Goal: Check status: Check status

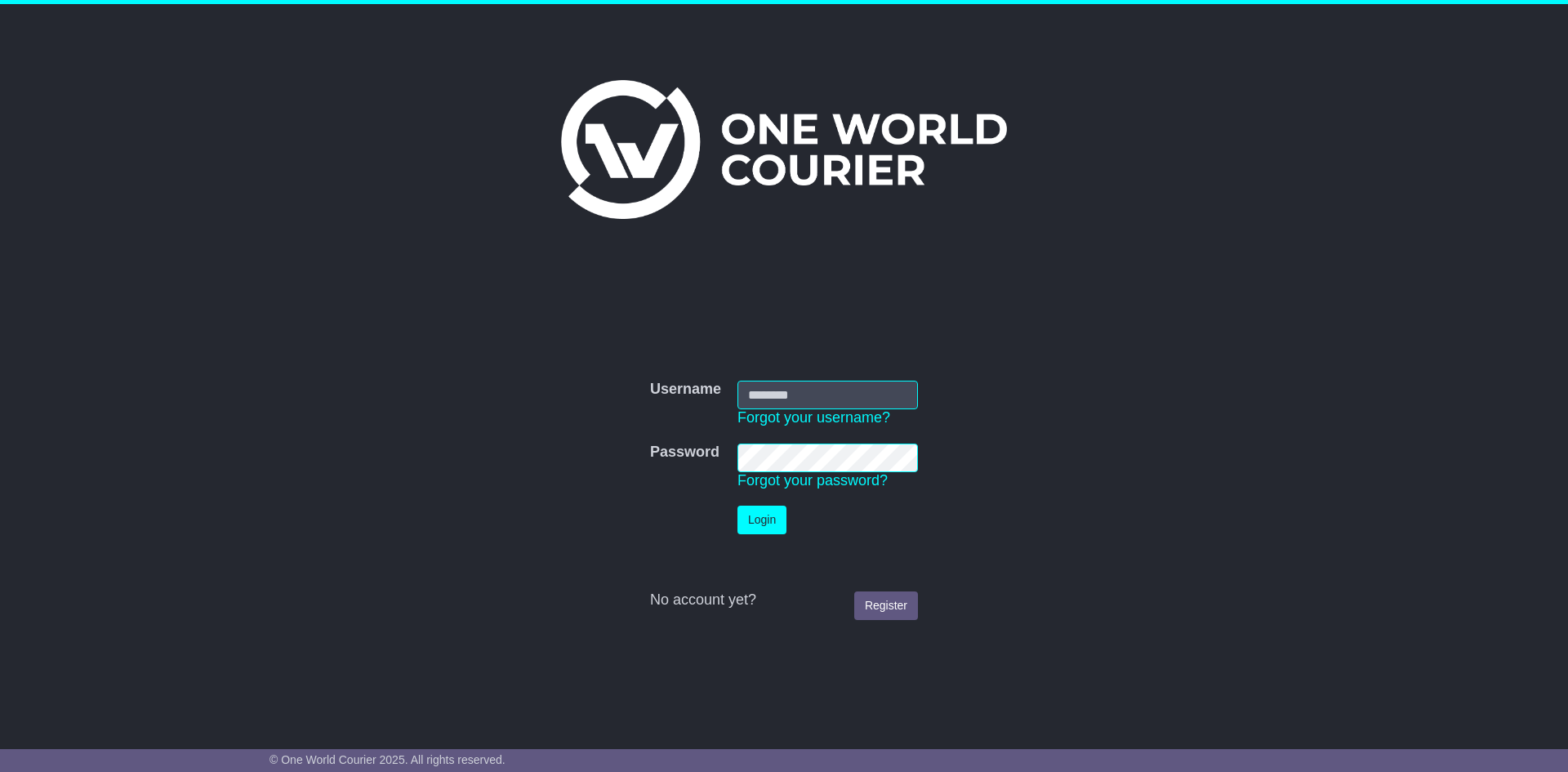
type input "**********"
click at [734, 519] on td "Login" at bounding box center [828, 520] width 197 height 45
click at [756, 514] on button "Login" at bounding box center [762, 519] width 49 height 28
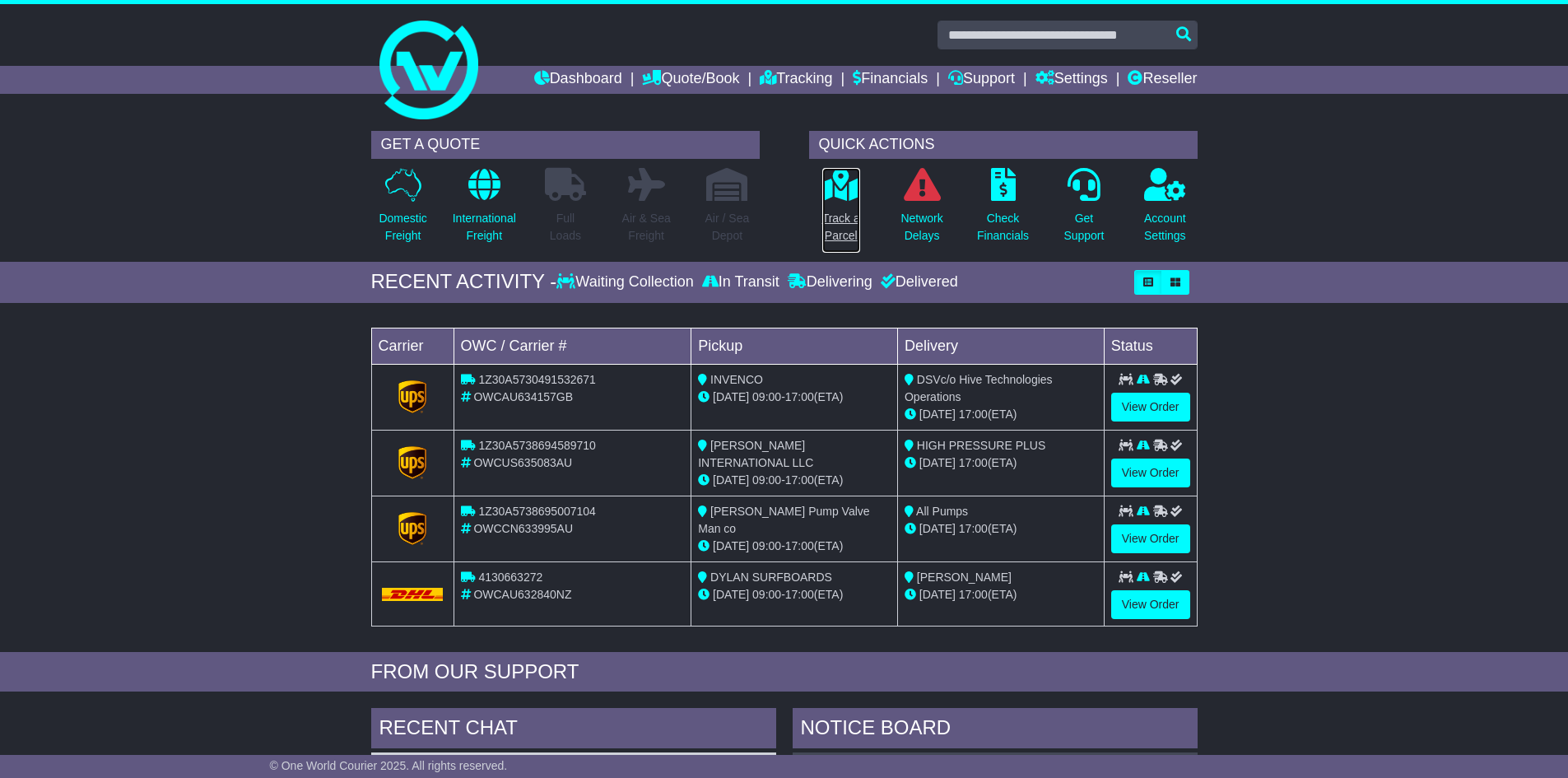
click at [847, 206] on link "Track a Parcel" at bounding box center [841, 210] width 39 height 86
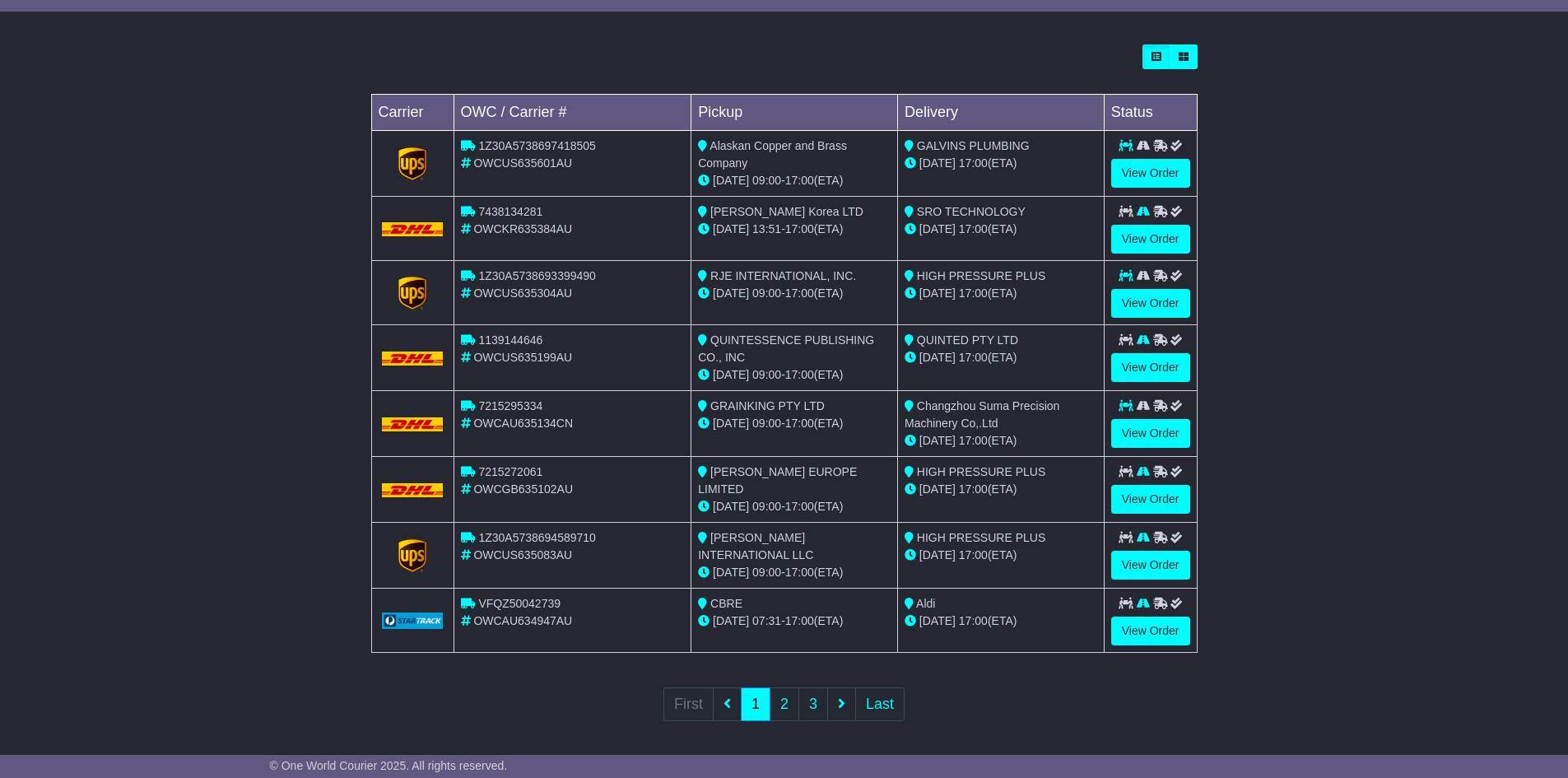
scroll to position [445, 0]
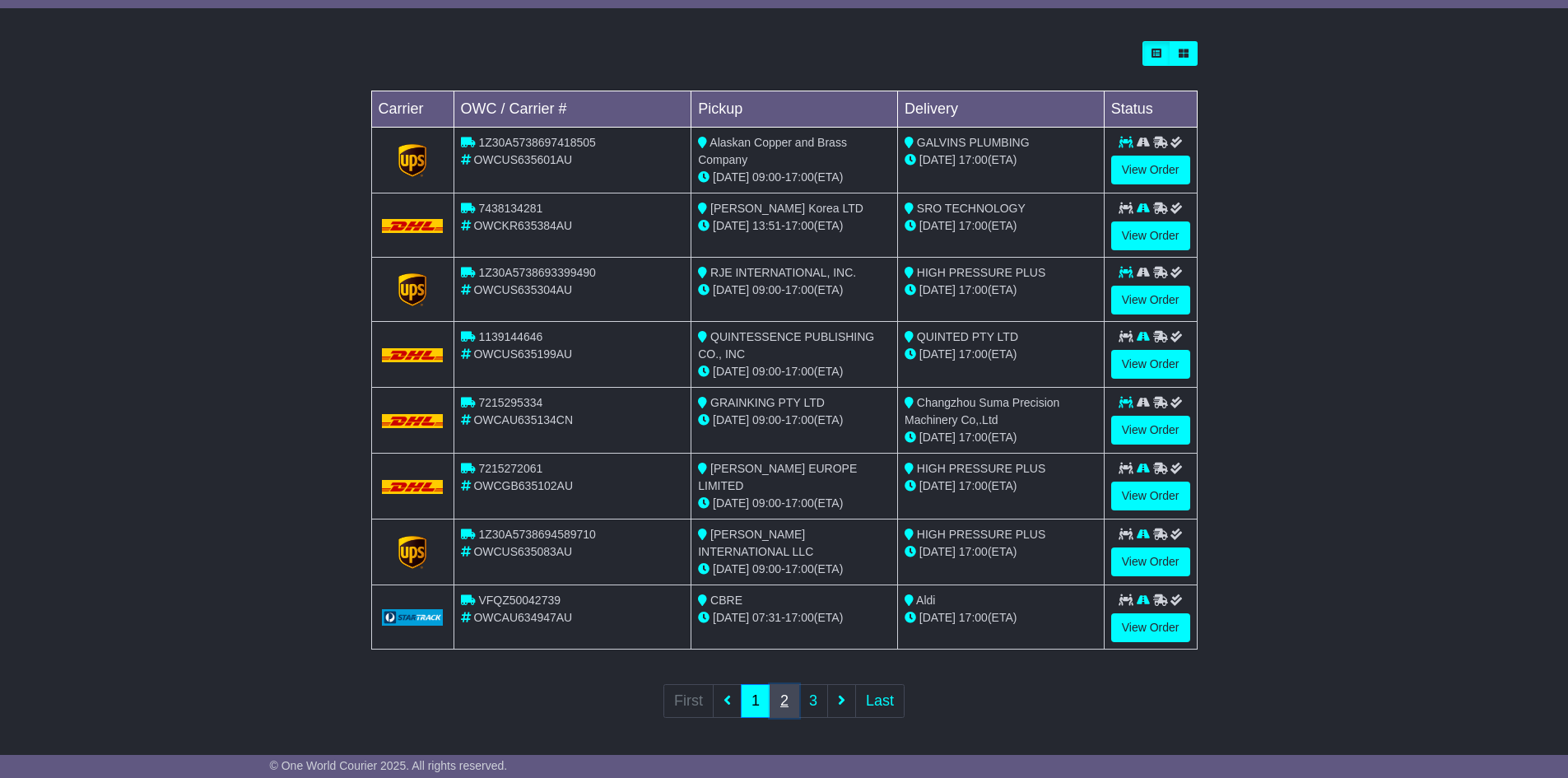
click at [794, 691] on link "2" at bounding box center [784, 701] width 29 height 33
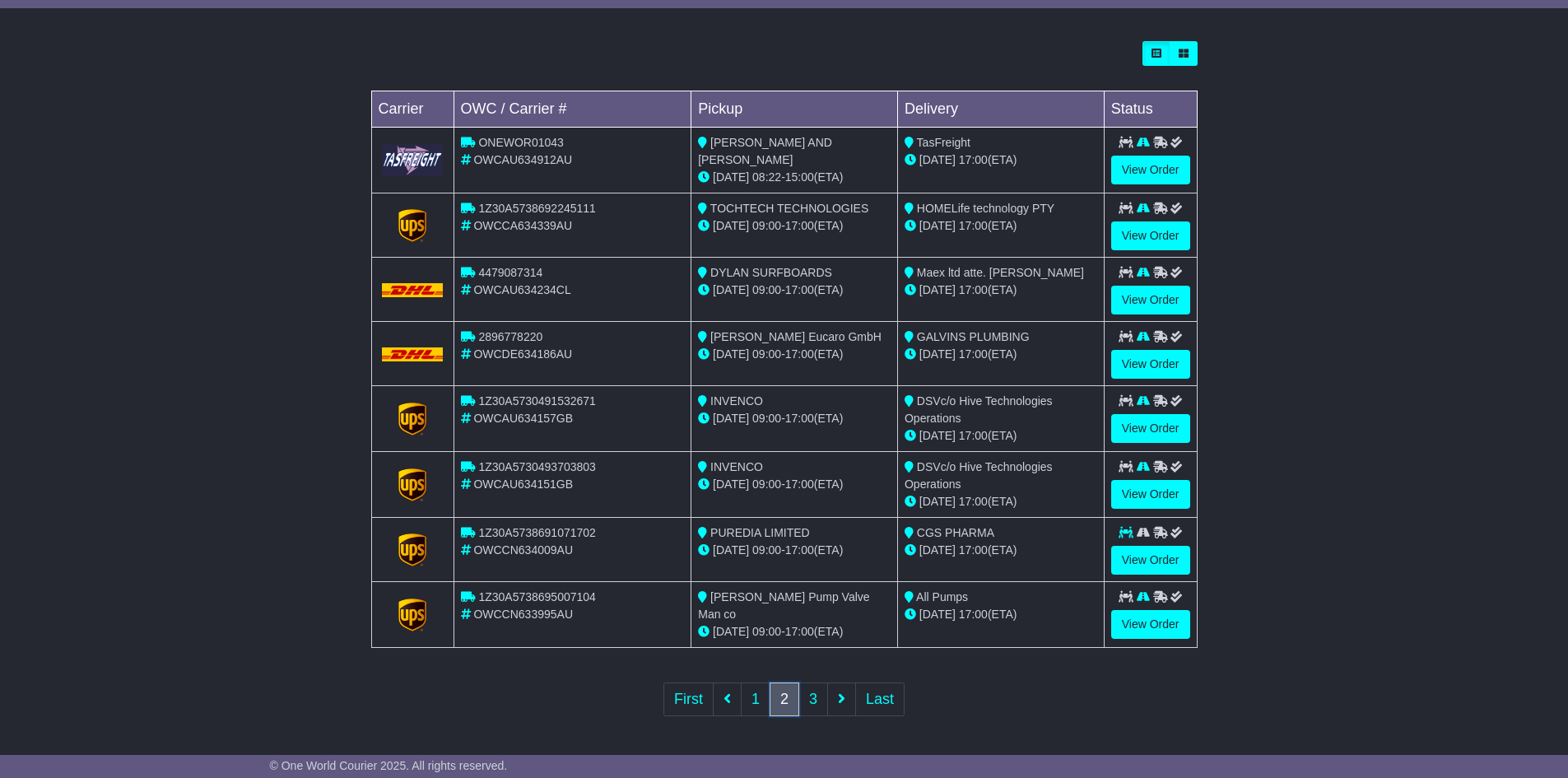
scroll to position [446, 0]
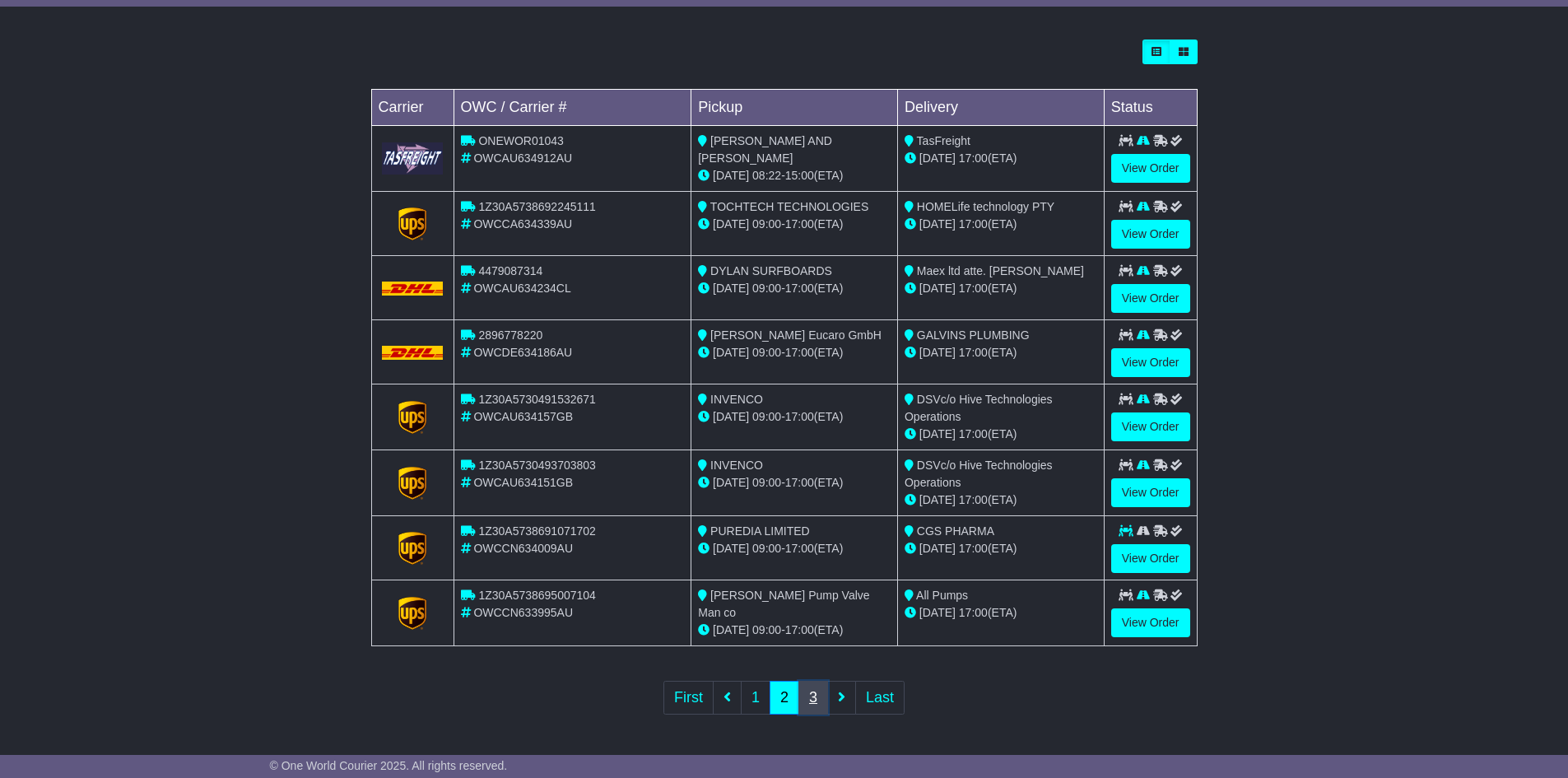
click at [818, 697] on link "3" at bounding box center [812, 698] width 29 height 33
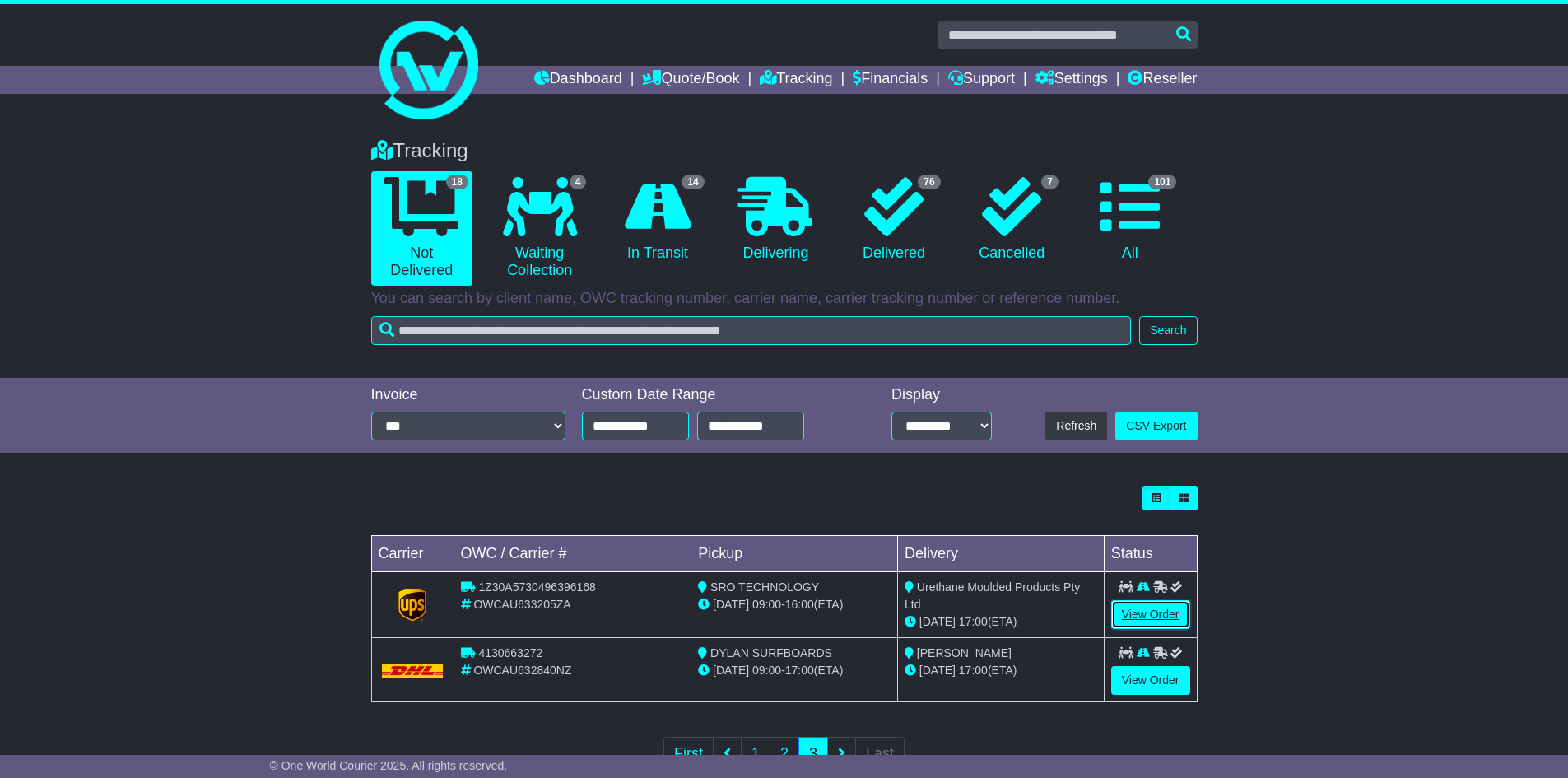
click at [1150, 611] on link "View Order" at bounding box center [1150, 615] width 79 height 28
